Goal: Task Accomplishment & Management: Use online tool/utility

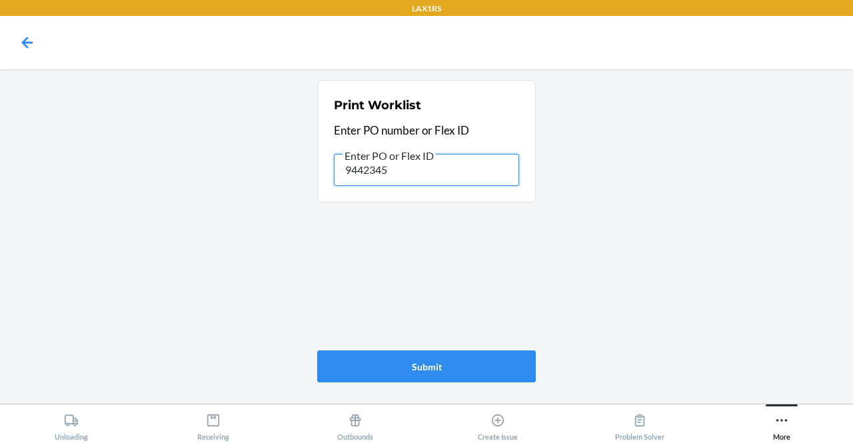
drag, startPoint x: 441, startPoint y: 170, endPoint x: 213, endPoint y: 164, distance: 228.7
click at [213, 164] on main "Print Worklist Enter PO number or Flex ID Enter PO or Flex ID 9442345 Submit" at bounding box center [426, 236] width 853 height 335
paste input "9486532"
type input "9486532"
drag, startPoint x: 443, startPoint y: 161, endPoint x: 255, endPoint y: 151, distance: 188.2
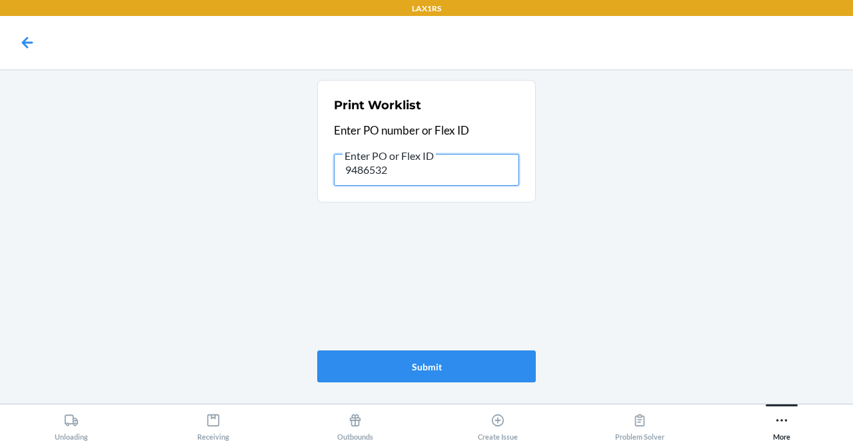
click at [255, 151] on main "Print Worklist Enter PO number or Flex ID Enter PO or Flex ID 9486532 Submit" at bounding box center [426, 236] width 853 height 335
paste input "9535390"
type input "9535390"
drag, startPoint x: 406, startPoint y: 181, endPoint x: 229, endPoint y: 202, distance: 177.9
click at [229, 202] on main "Print Worklist Enter PO number or Flex ID Enter PO or Flex ID 9535390 Submit" at bounding box center [426, 236] width 853 height 335
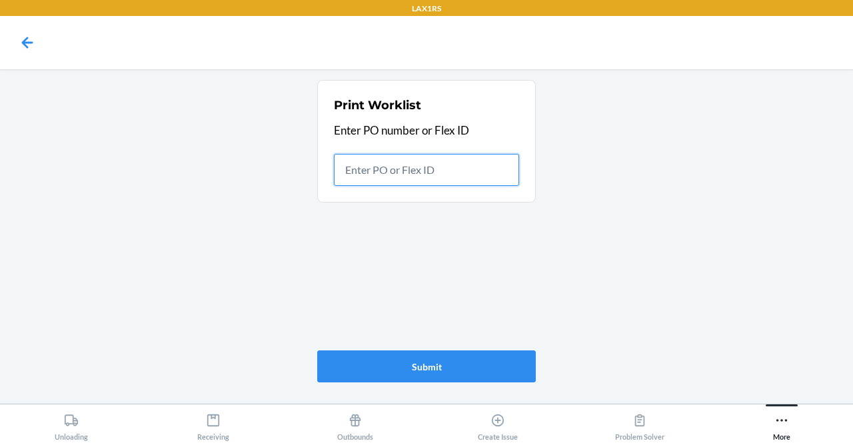
paste input "9553151"
type input "9553151"
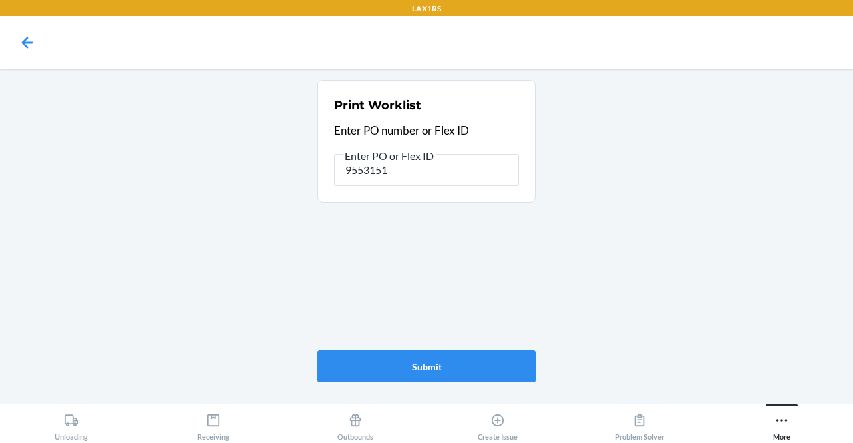
drag, startPoint x: 433, startPoint y: 157, endPoint x: 308, endPoint y: 161, distance: 124.7
click at [308, 161] on main "Print Worklist Enter PO number or Flex ID Enter PO or Flex ID 9553151 Submit" at bounding box center [426, 236] width 853 height 335
drag, startPoint x: 442, startPoint y: 172, endPoint x: 288, endPoint y: 173, distance: 154.0
click at [288, 173] on main "Print Worklist Enter PO number or Flex ID Enter PO or Flex ID 9553151 Submit" at bounding box center [426, 236] width 853 height 335
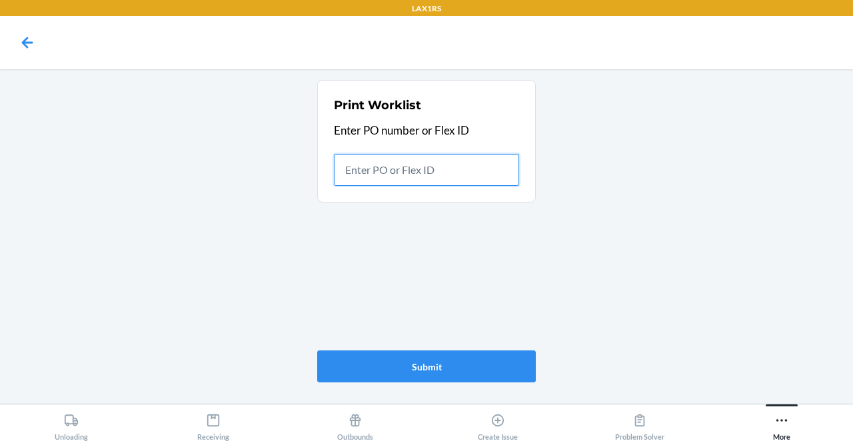
paste input "9886904"
type input "9886904"
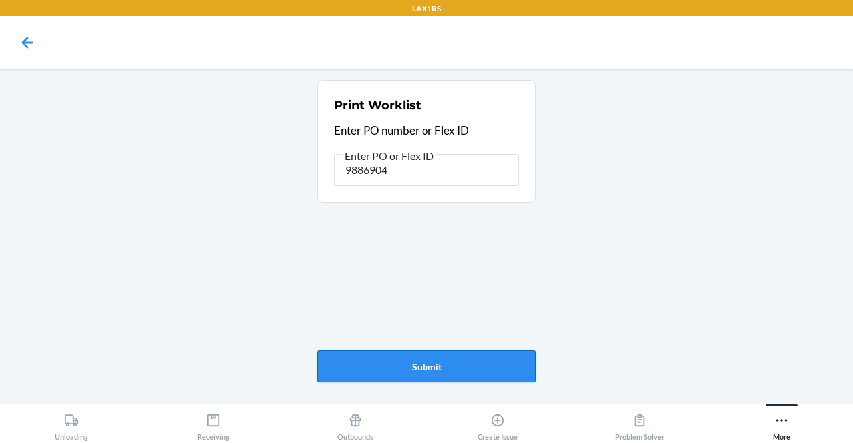
click at [473, 374] on button "Submit" at bounding box center [426, 367] width 219 height 32
click at [220, 414] on icon at bounding box center [213, 420] width 15 height 15
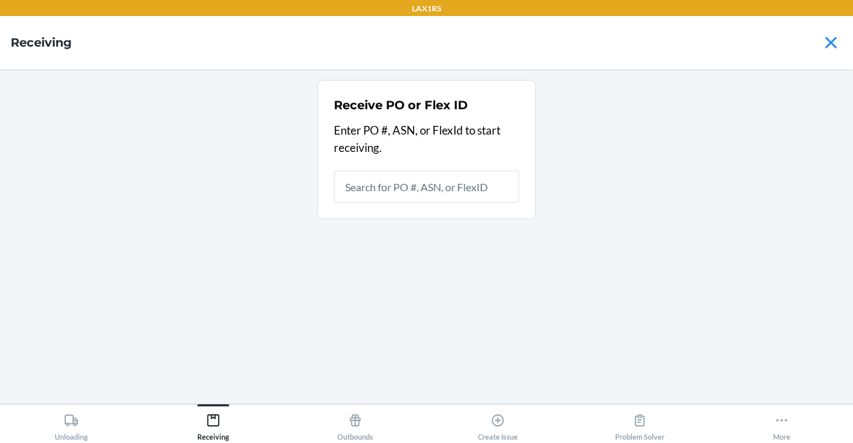
type input "9886904"
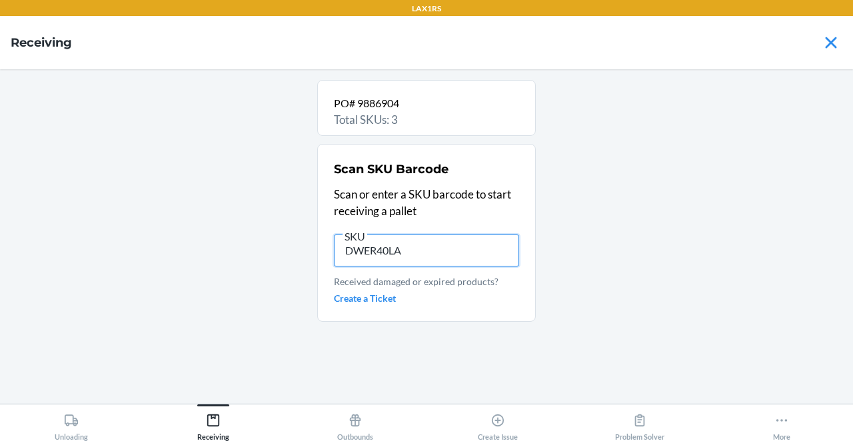
type input "DWER40LAV"
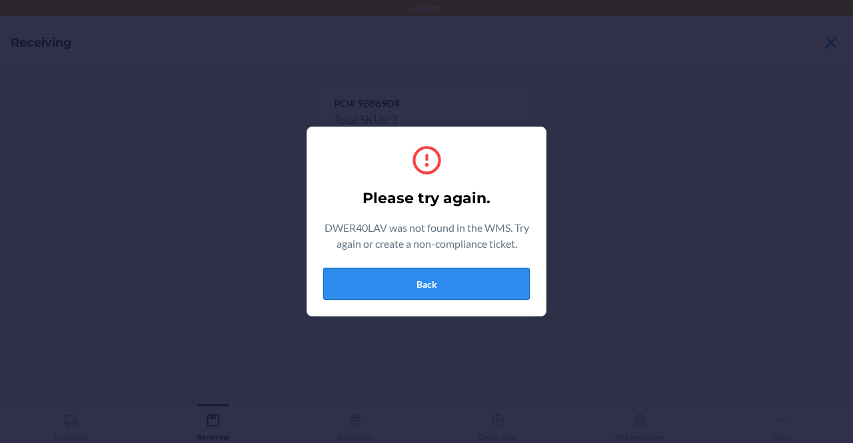
click at [429, 285] on button "Back" at bounding box center [426, 284] width 207 height 32
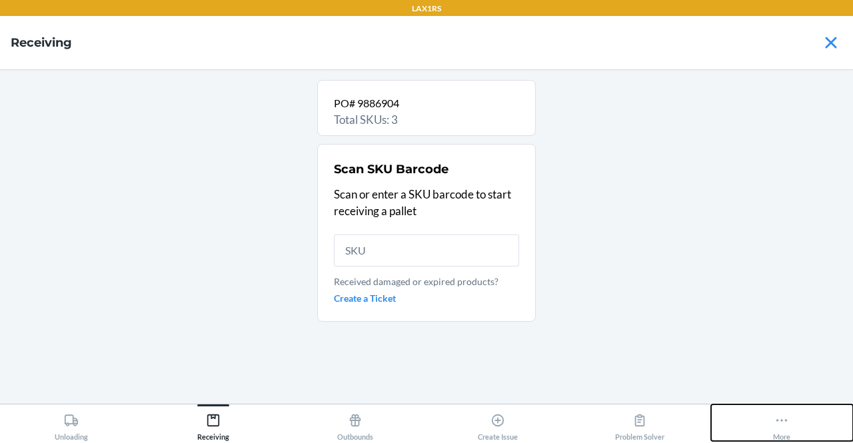
click at [773, 437] on button "More" at bounding box center [782, 423] width 142 height 37
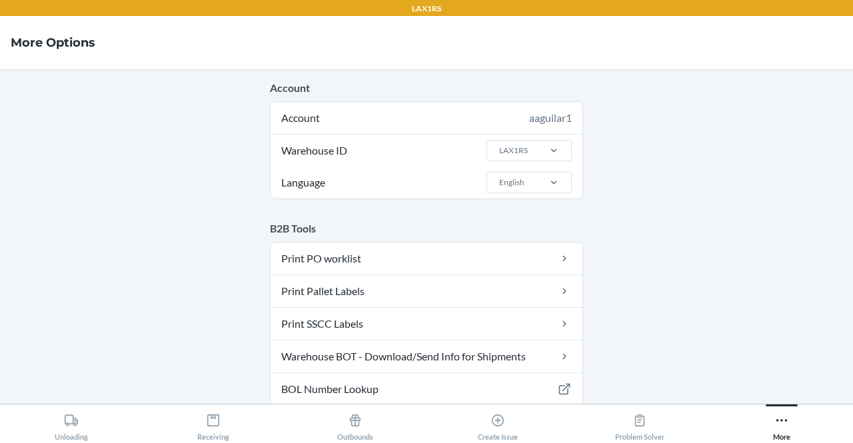
drag, startPoint x: 849, startPoint y: 87, endPoint x: 797, endPoint y: 82, distance: 52.3
click at [797, 82] on main "Account Account aaguilar1 Warehouse ID LAX1RS Language English B2B Tools Print …" at bounding box center [426, 236] width 853 height 335
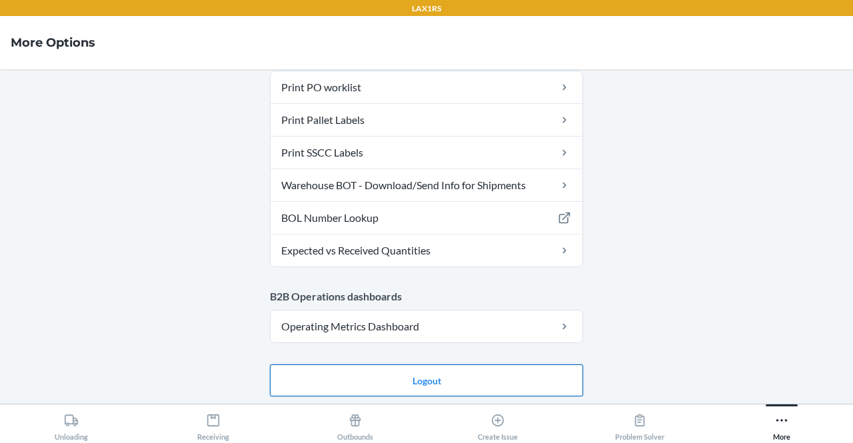
click at [561, 371] on button "Logout" at bounding box center [426, 381] width 313 height 32
